Goal: Task Accomplishment & Management: Complete application form

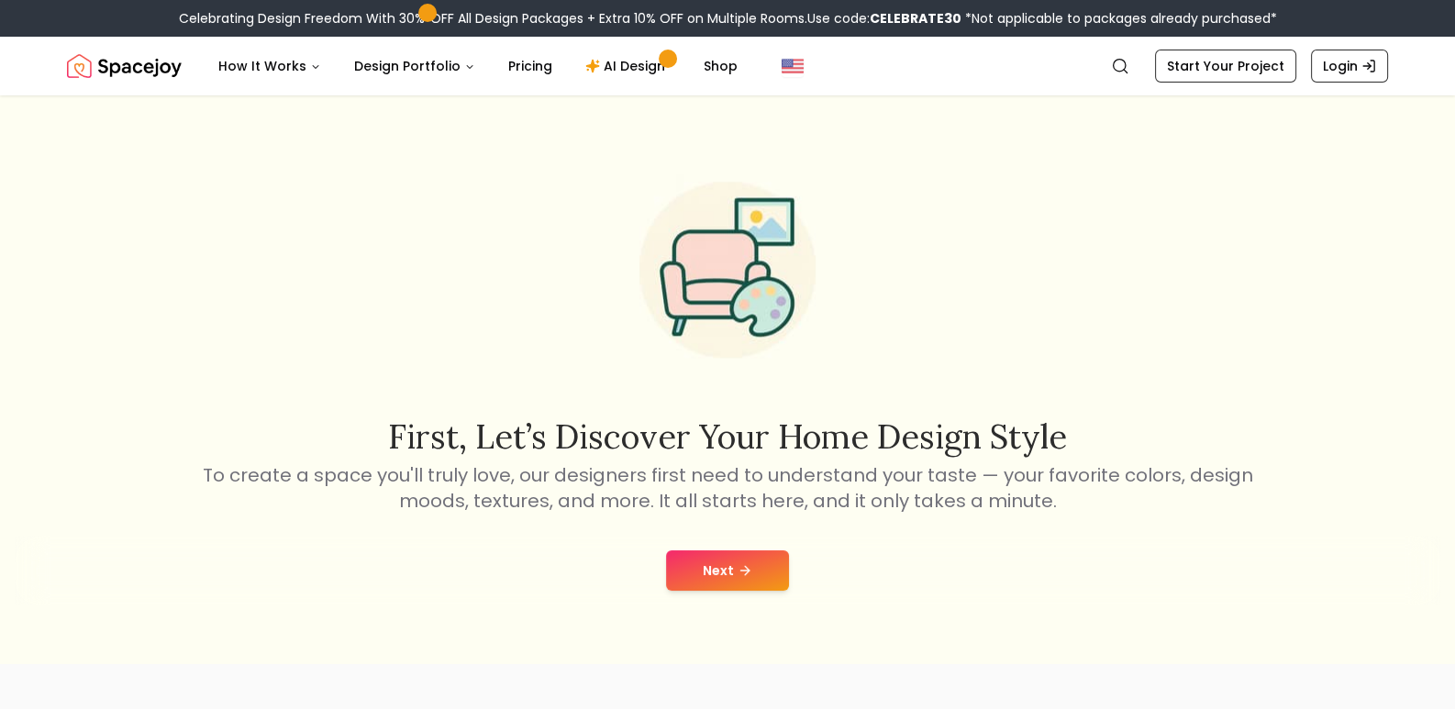
click at [741, 576] on icon at bounding box center [745, 570] width 15 height 15
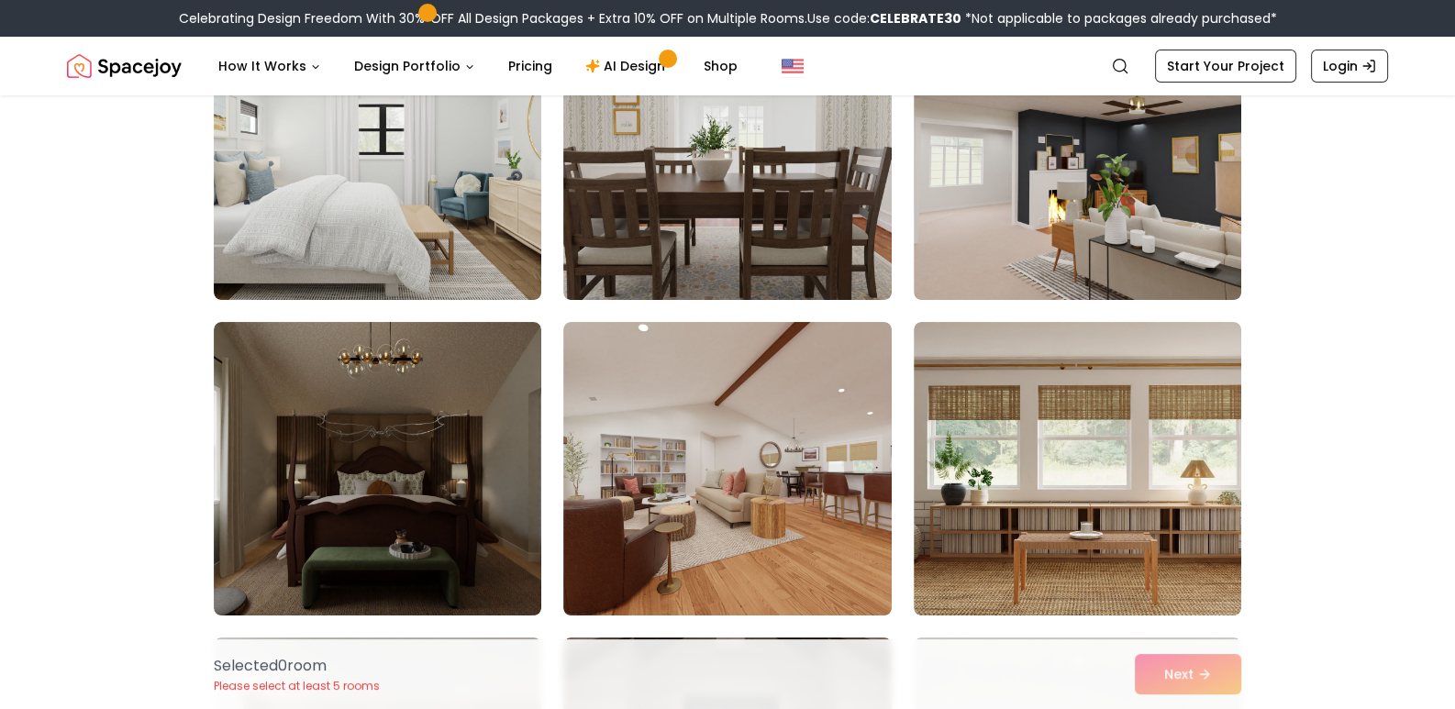
scroll to position [250, 0]
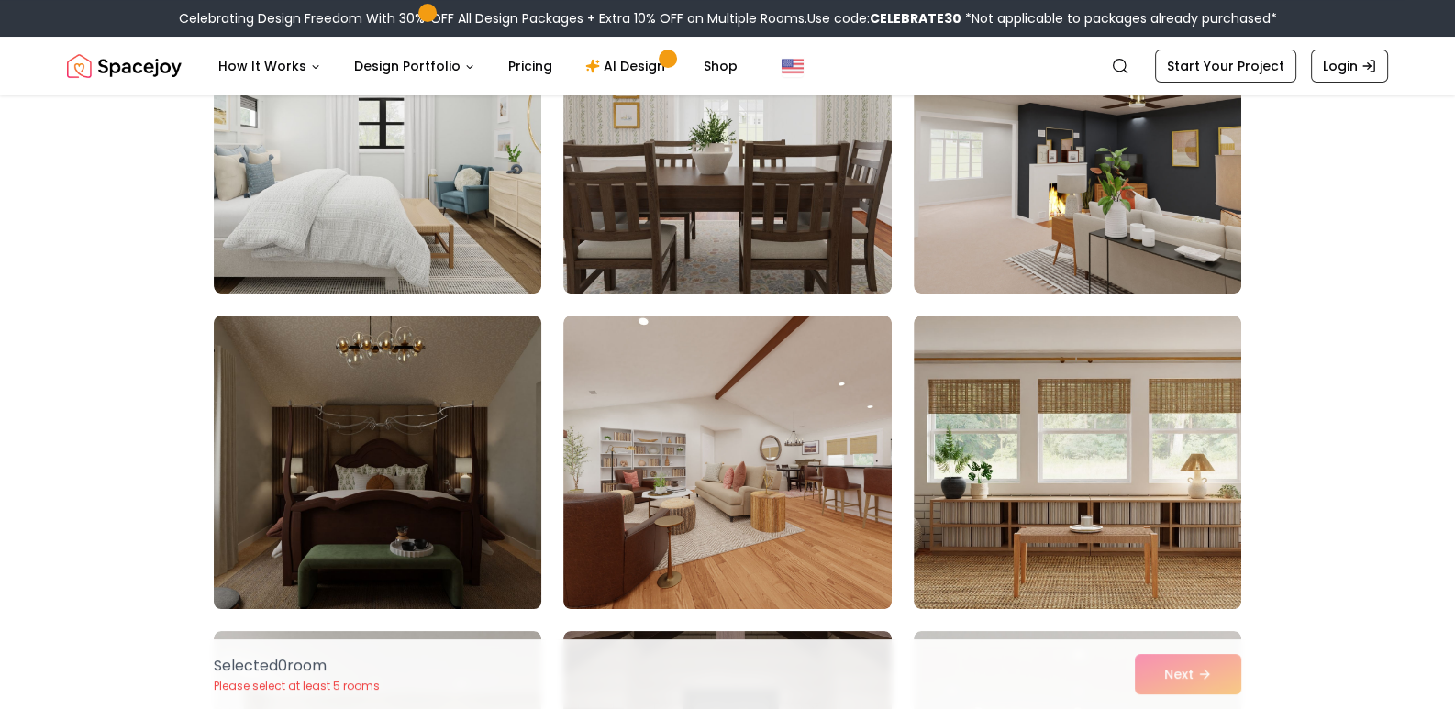
click at [406, 518] on img at bounding box center [378, 462] width 344 height 308
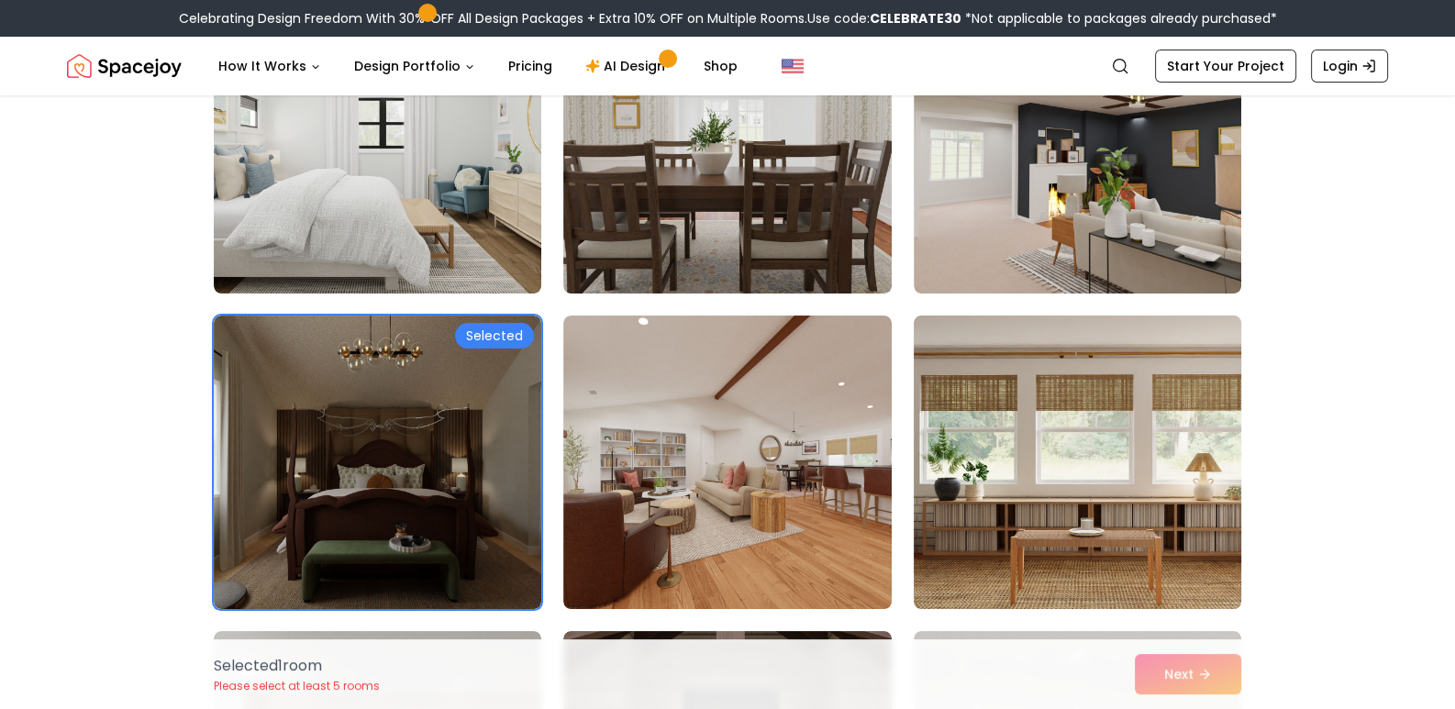
click at [1133, 429] on img at bounding box center [1078, 462] width 344 height 308
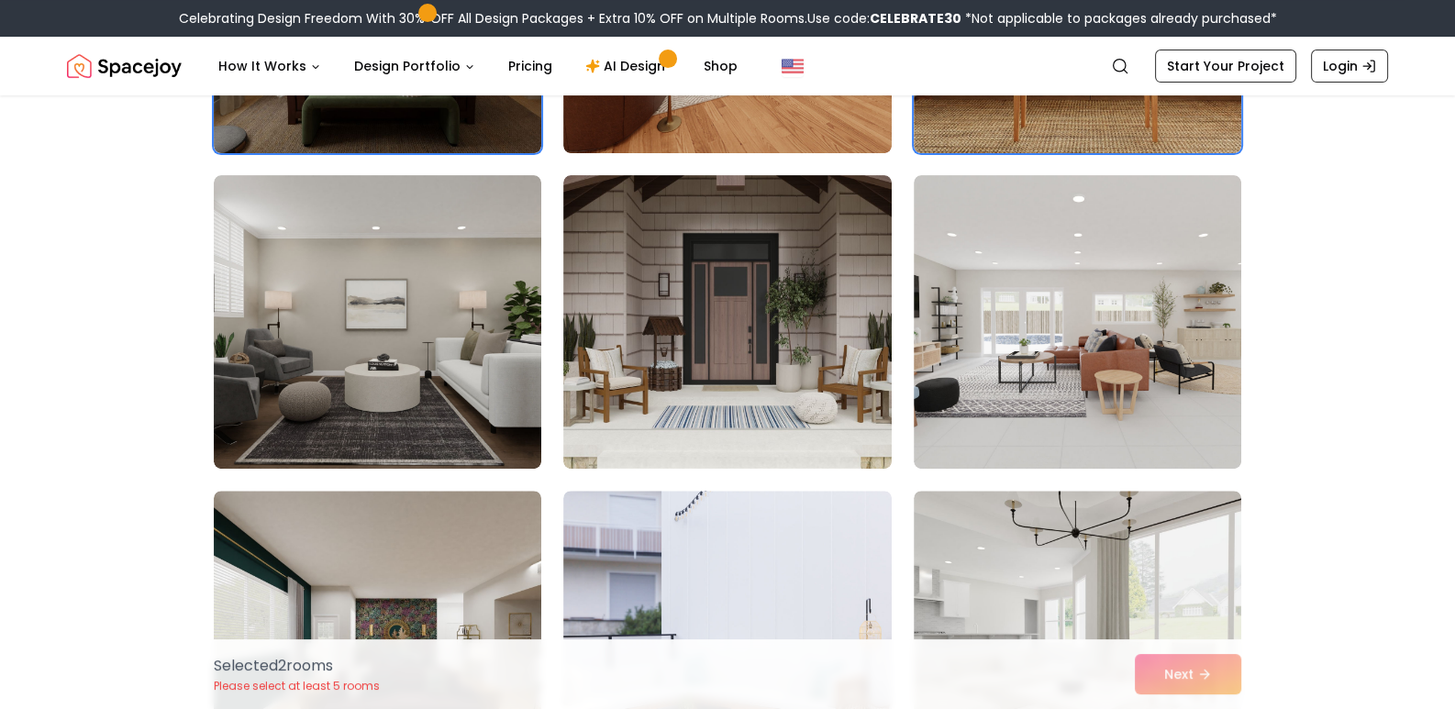
scroll to position [727, 0]
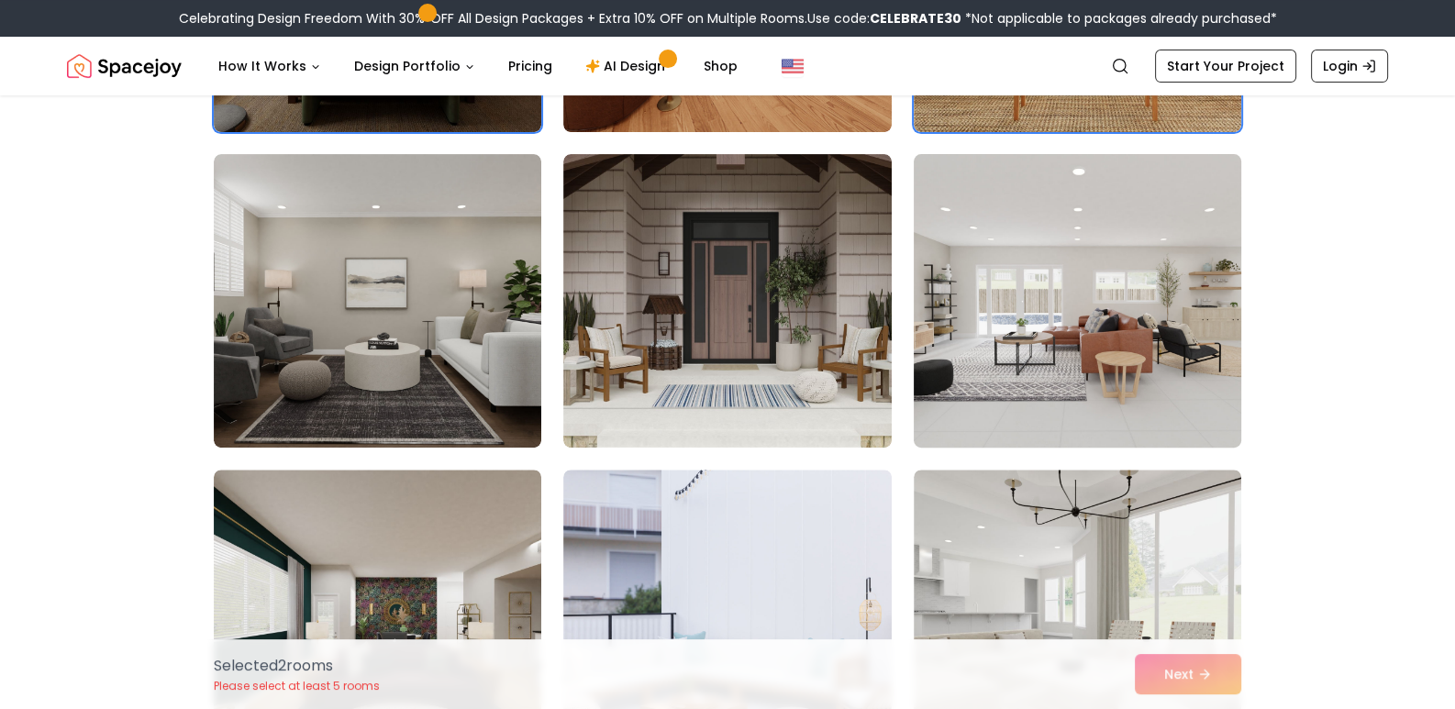
click at [1151, 296] on img at bounding box center [1078, 301] width 344 height 308
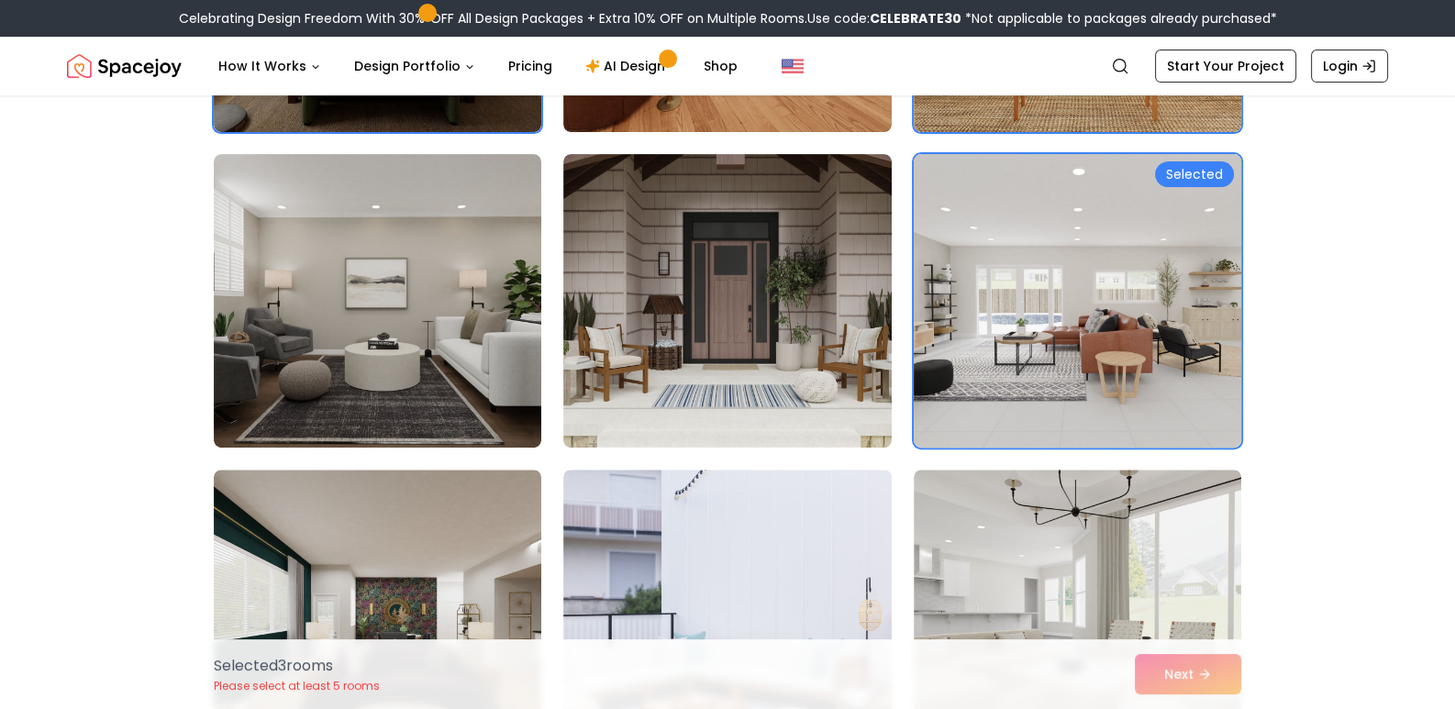
click at [1175, 276] on img at bounding box center [1078, 301] width 344 height 308
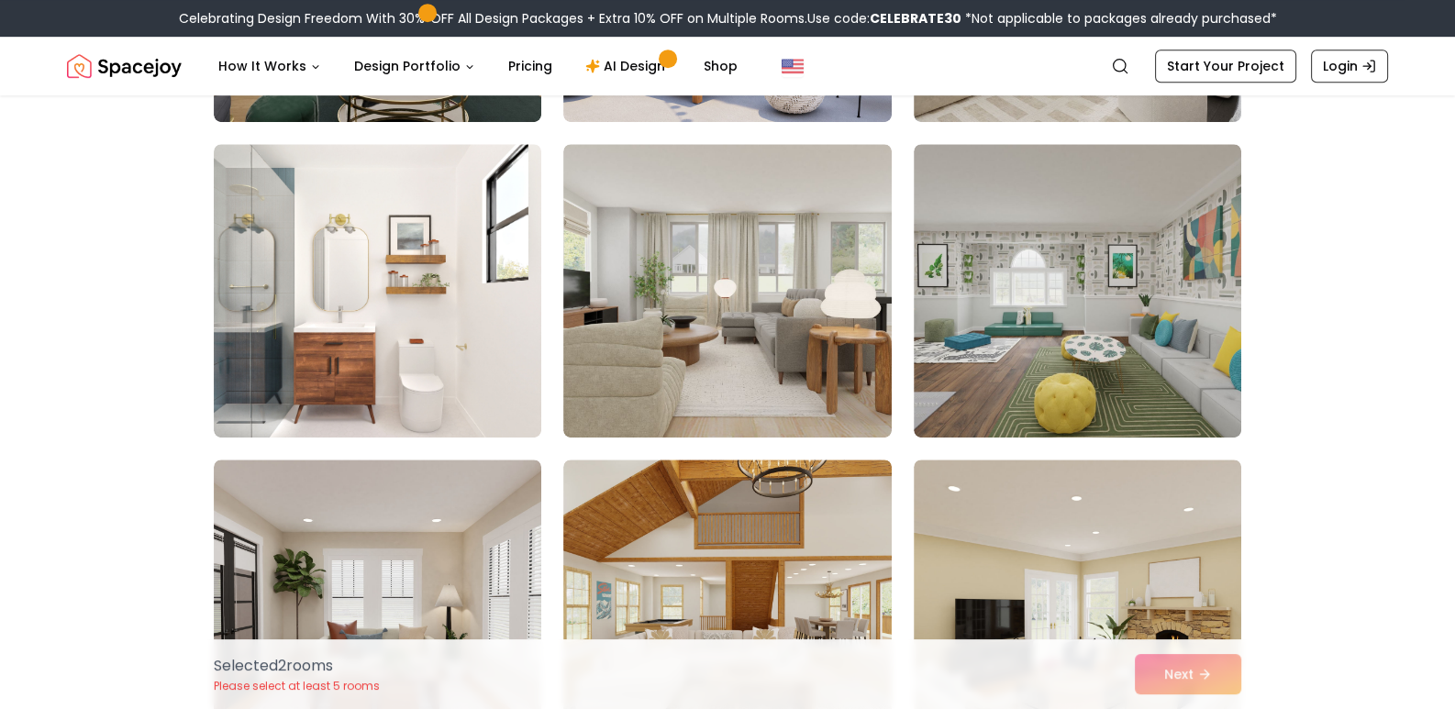
scroll to position [1360, 0]
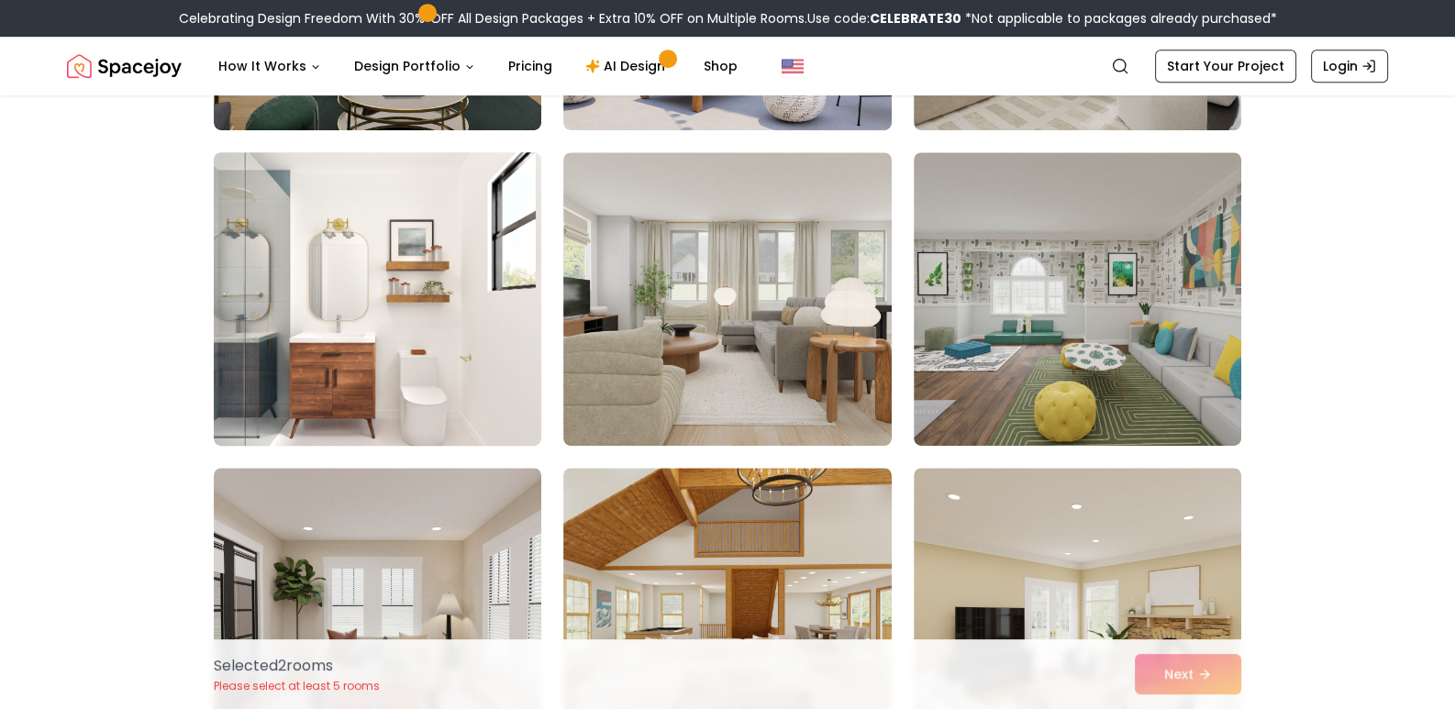
click at [405, 393] on img at bounding box center [378, 299] width 344 height 308
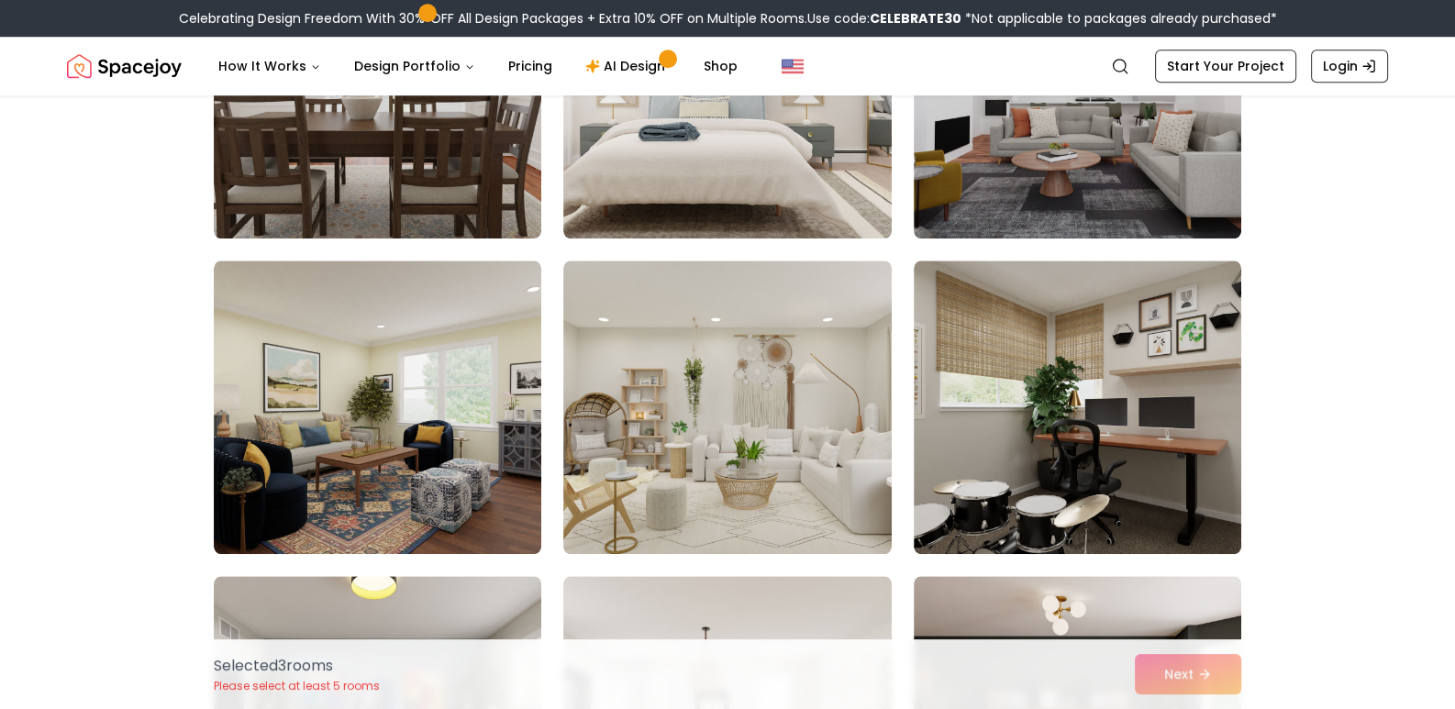
scroll to position [2245, 0]
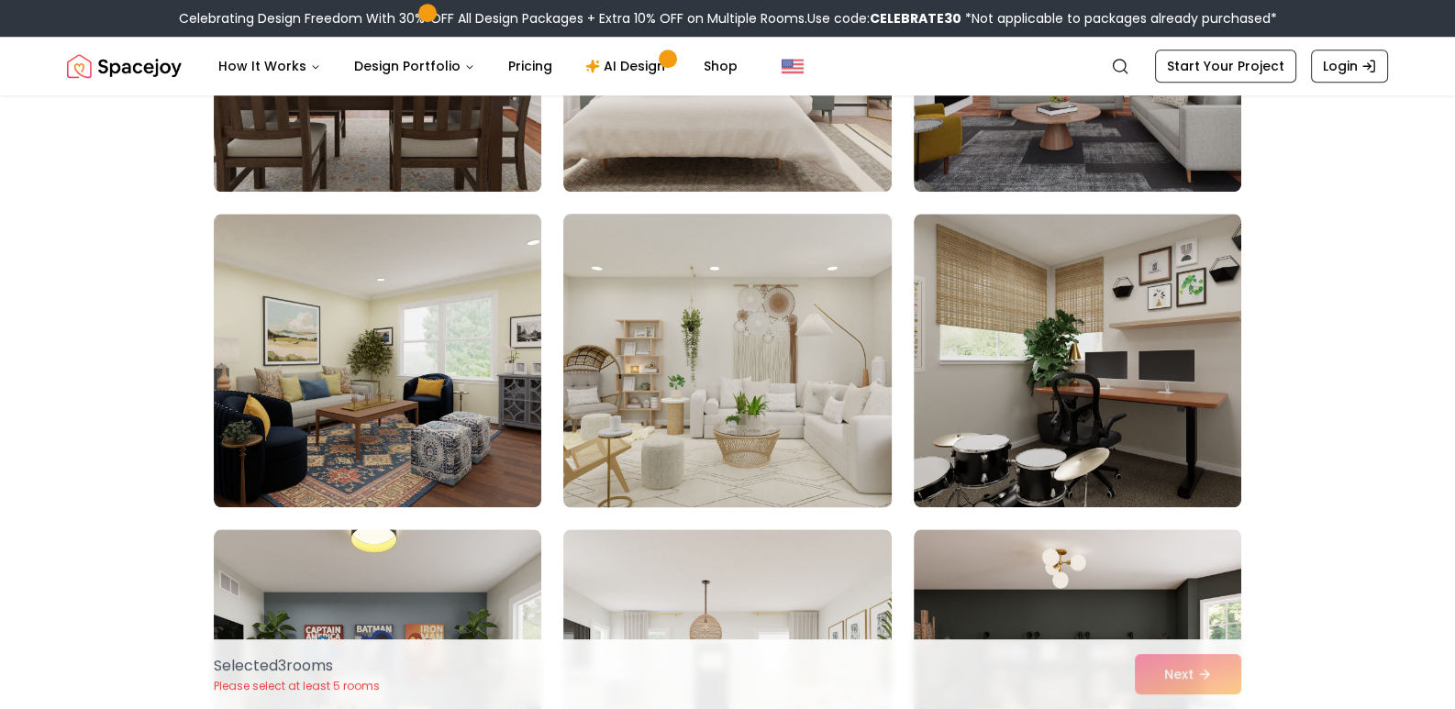
click at [824, 432] on img at bounding box center [727, 360] width 344 height 308
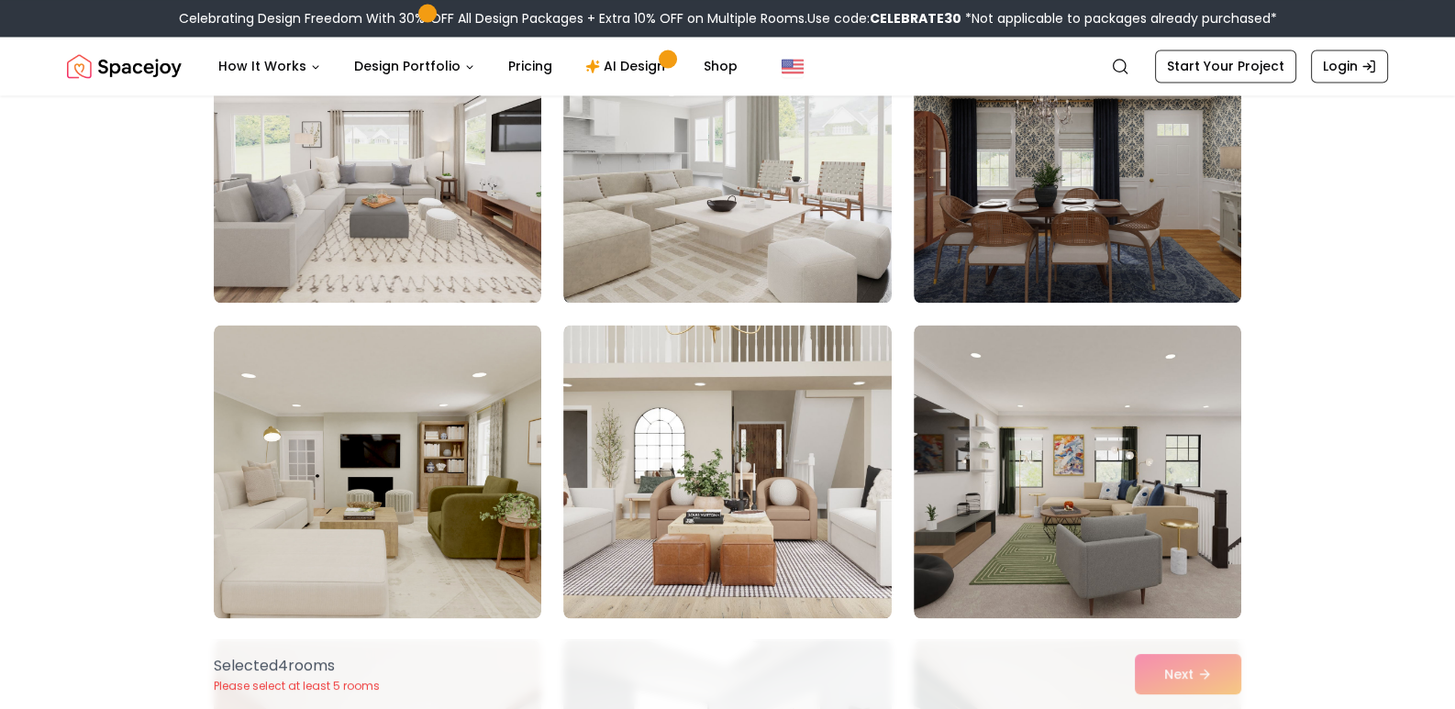
scroll to position [4067, 0]
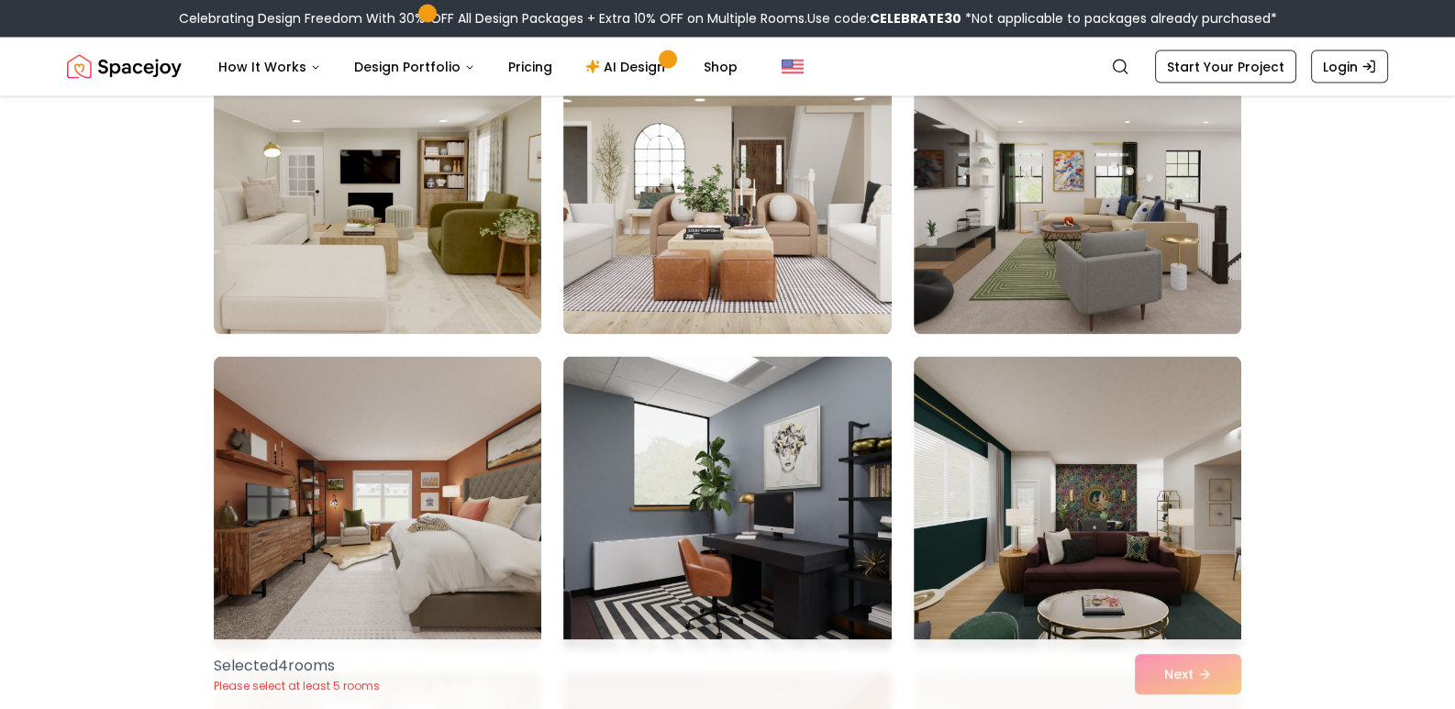
scroll to position [4360, 0]
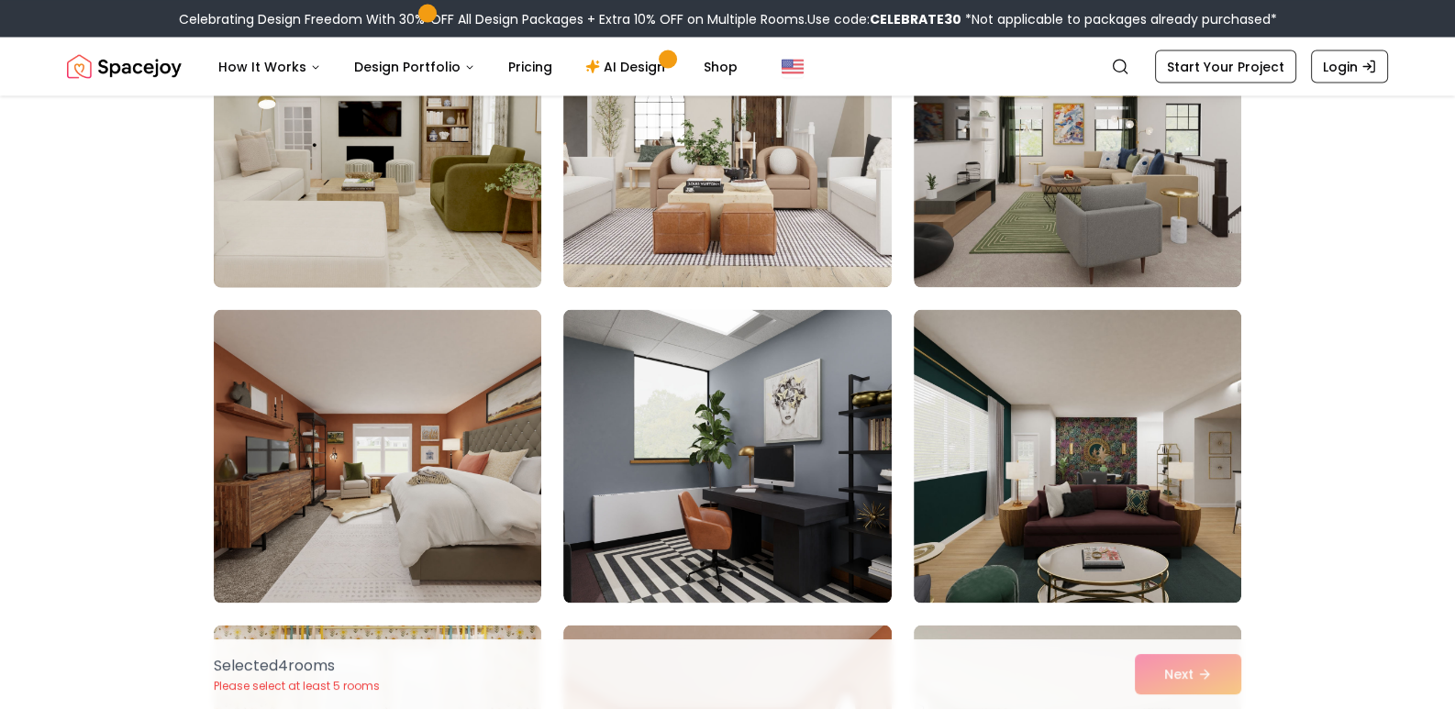
click at [317, 228] on img at bounding box center [378, 140] width 344 height 308
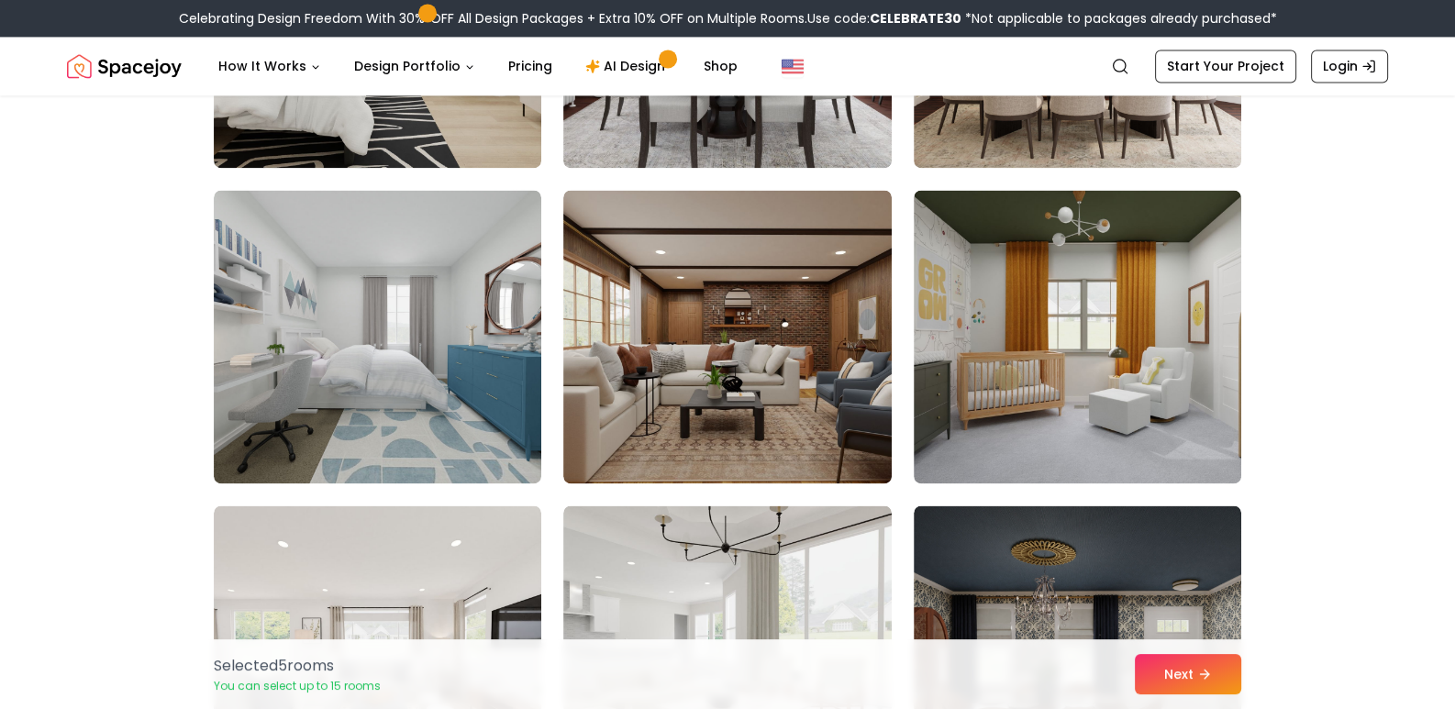
scroll to position [2912, 0]
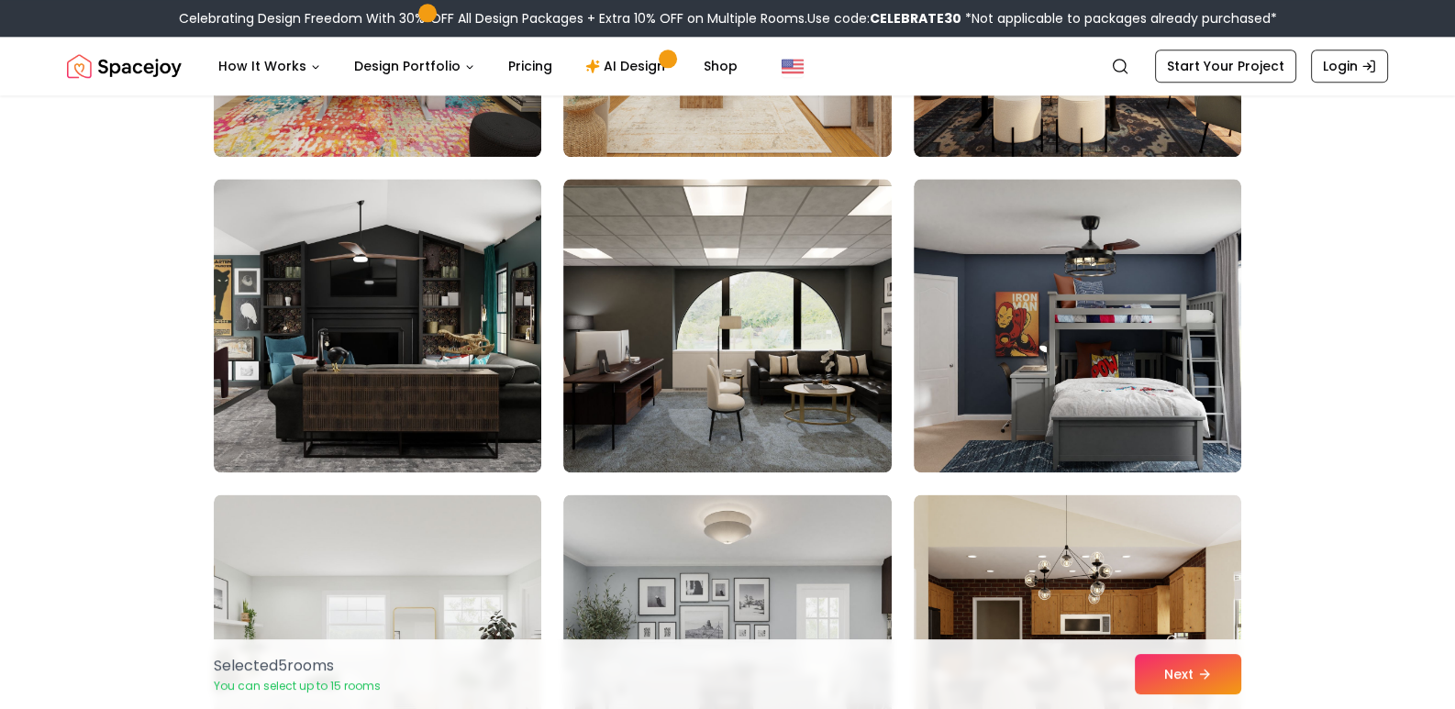
drag, startPoint x: 1454, startPoint y: 329, endPoint x: 1453, endPoint y: 393, distance: 64.3
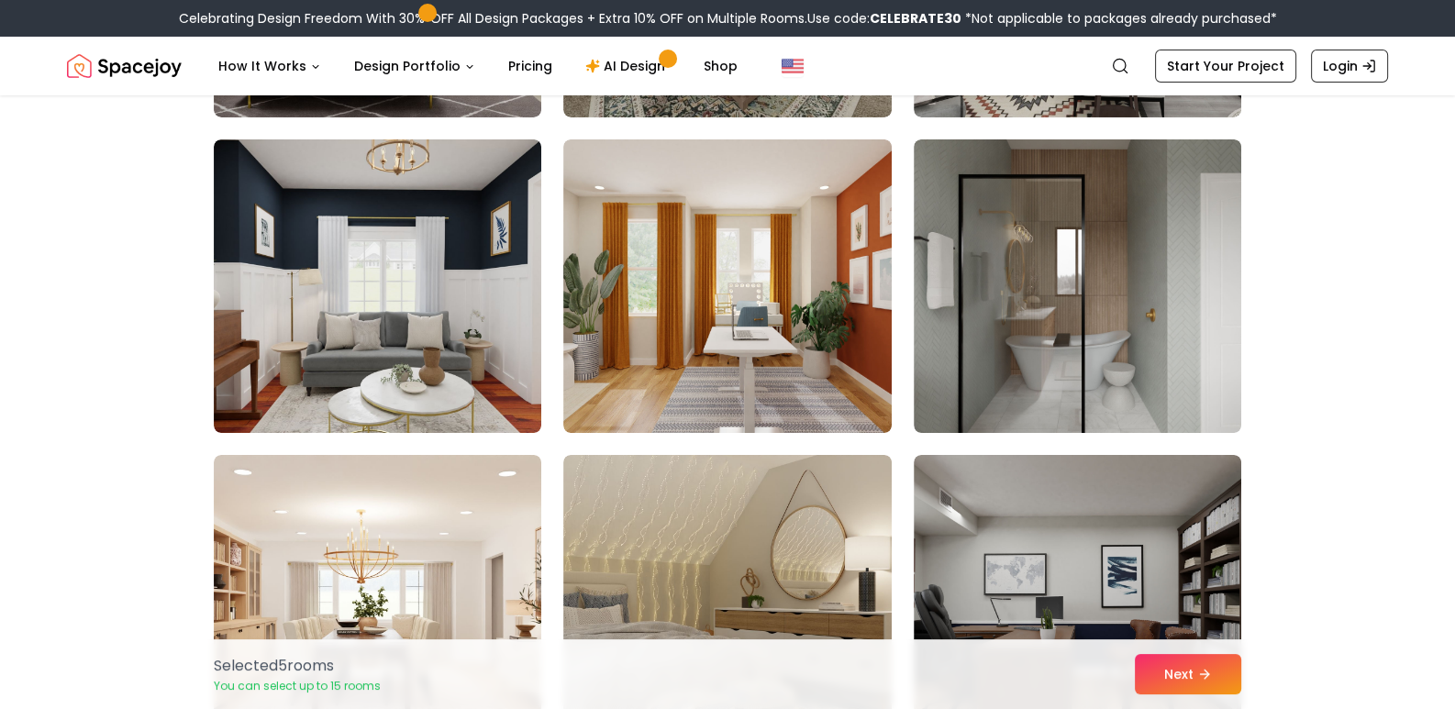
scroll to position [8329, 0]
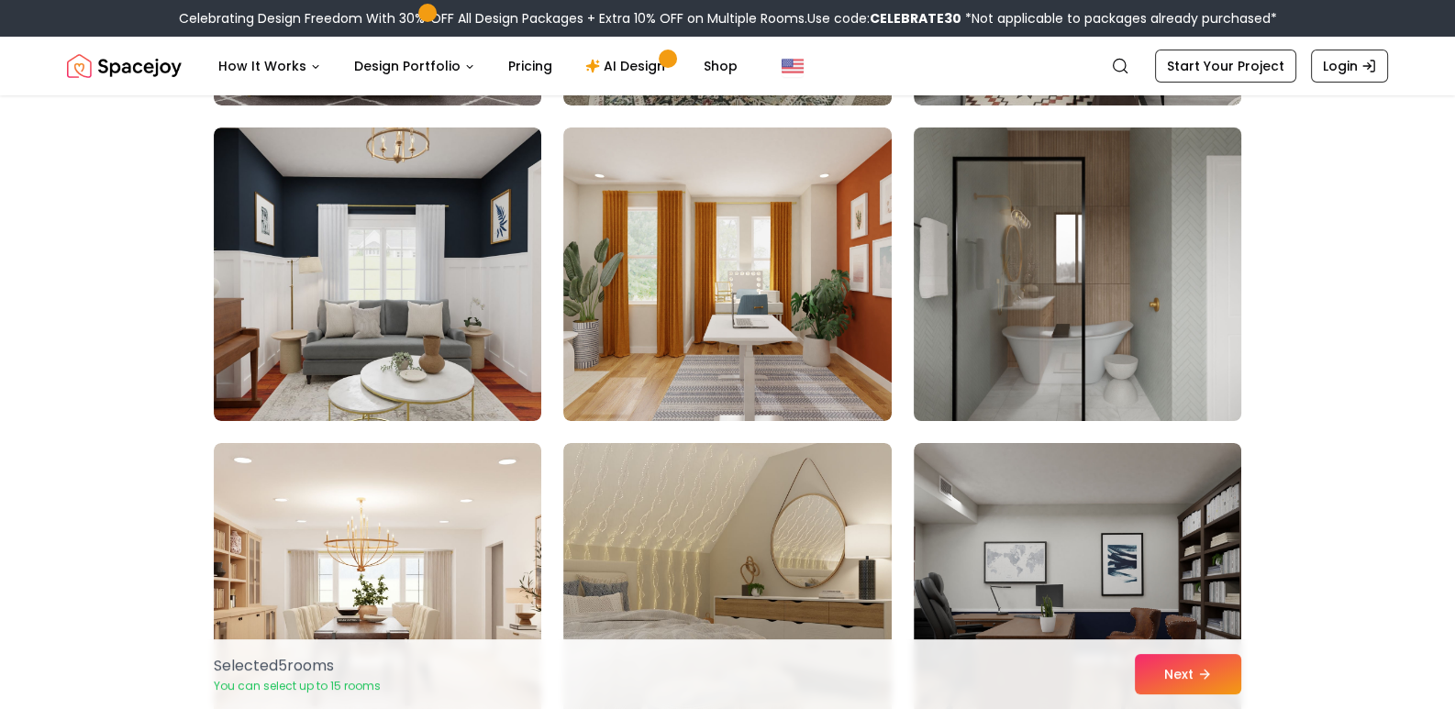
click at [1042, 364] on img at bounding box center [1078, 274] width 344 height 308
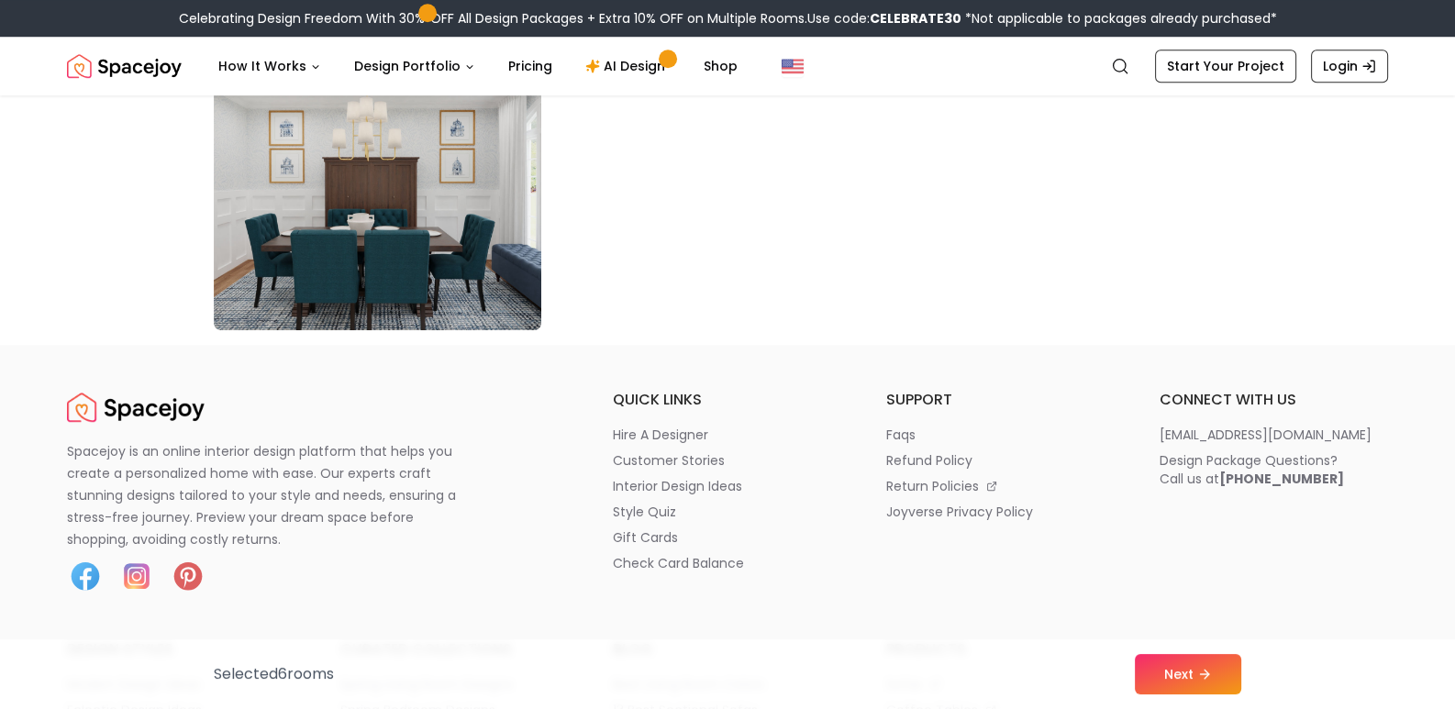
scroll to position [10616, 0]
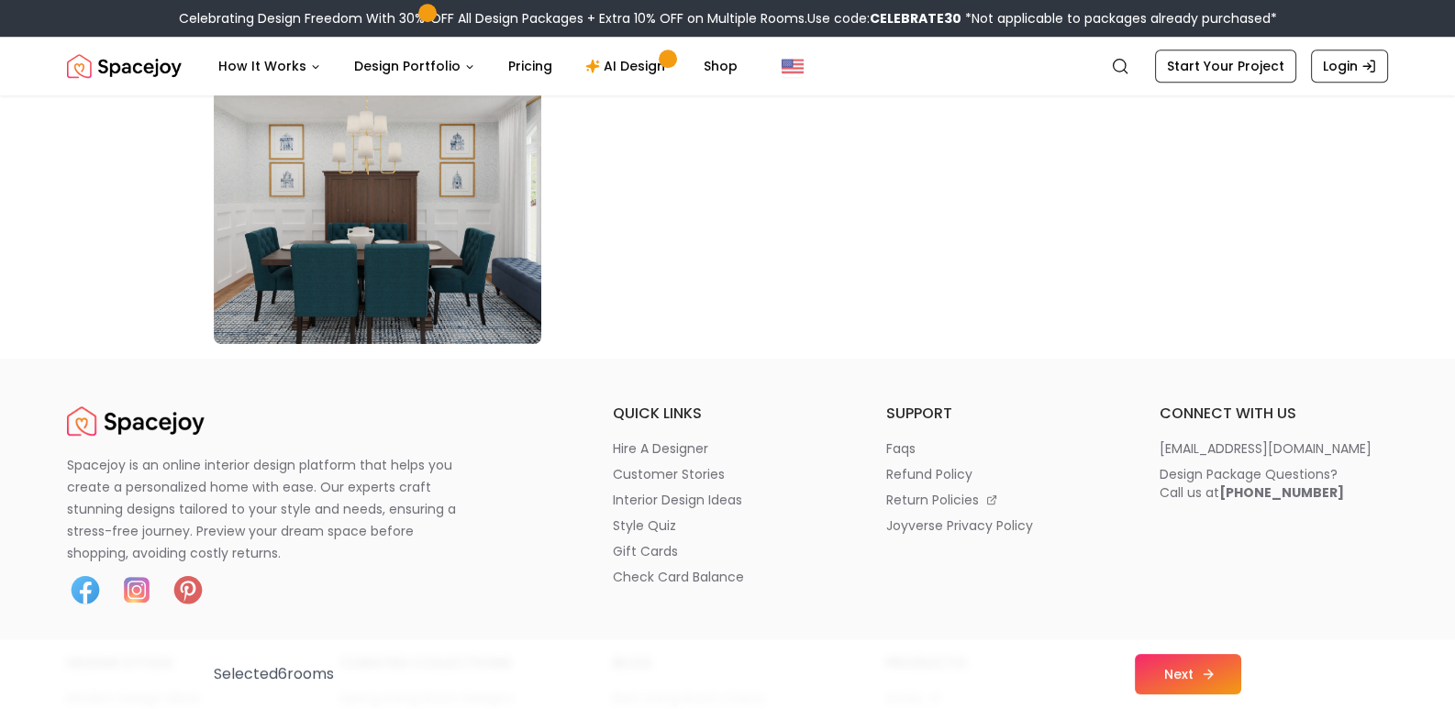
click at [1197, 679] on button "Next" at bounding box center [1188, 674] width 106 height 40
